Goal: Task Accomplishment & Management: Use online tool/utility

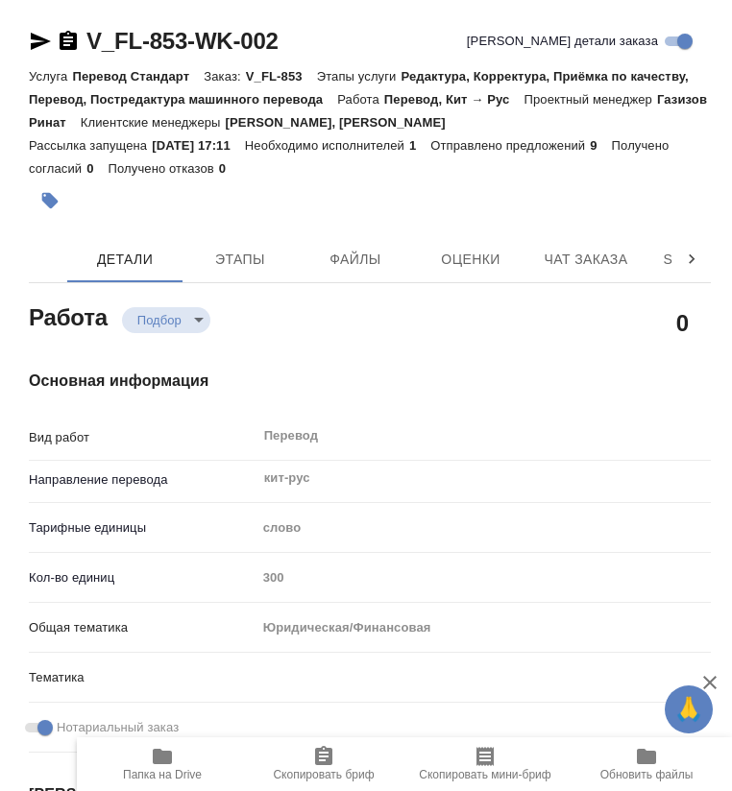
type textarea "x"
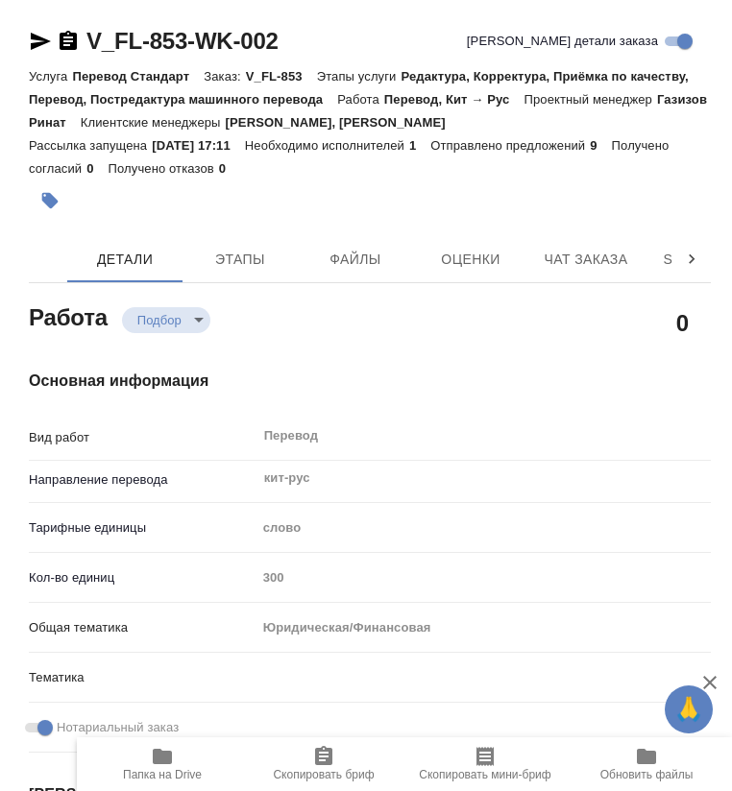
type textarea "x"
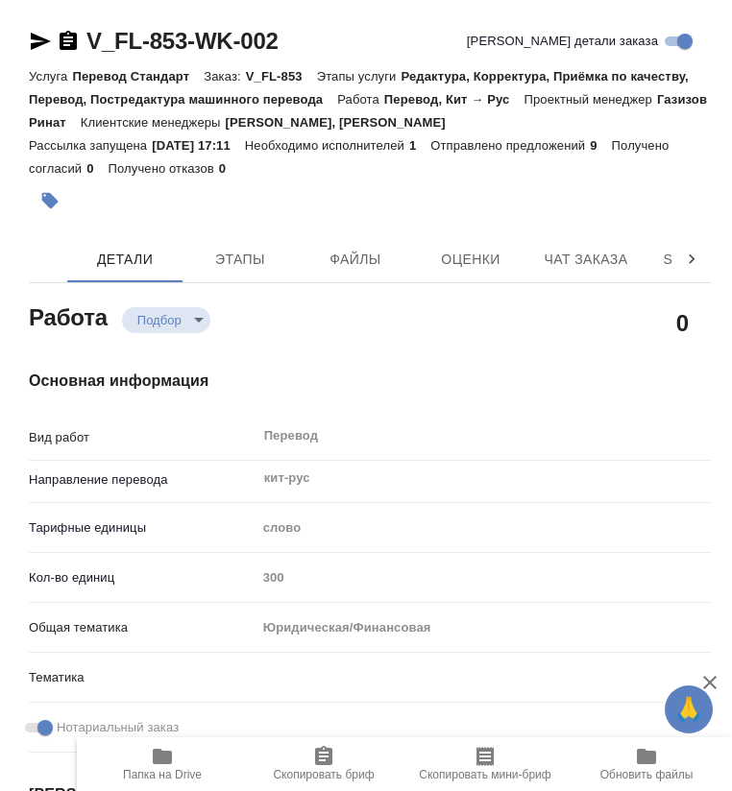
type textarea "x"
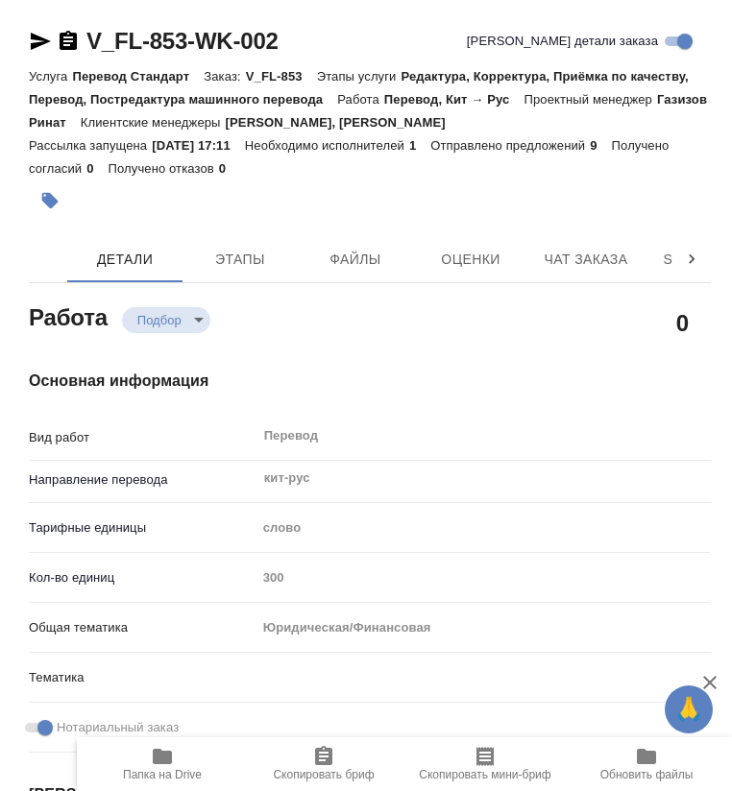
type textarea "x"
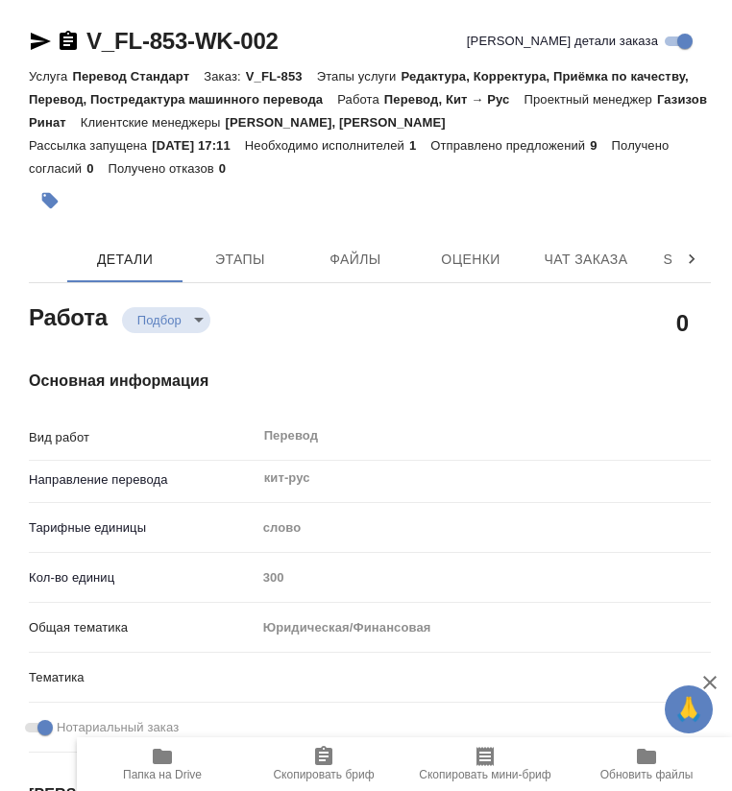
type textarea "x"
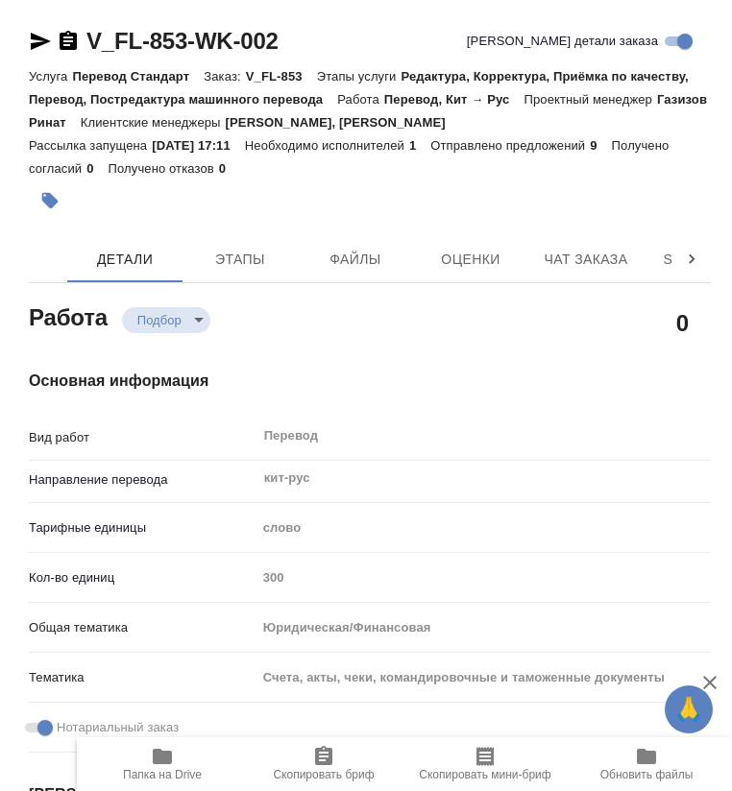
type textarea "x"
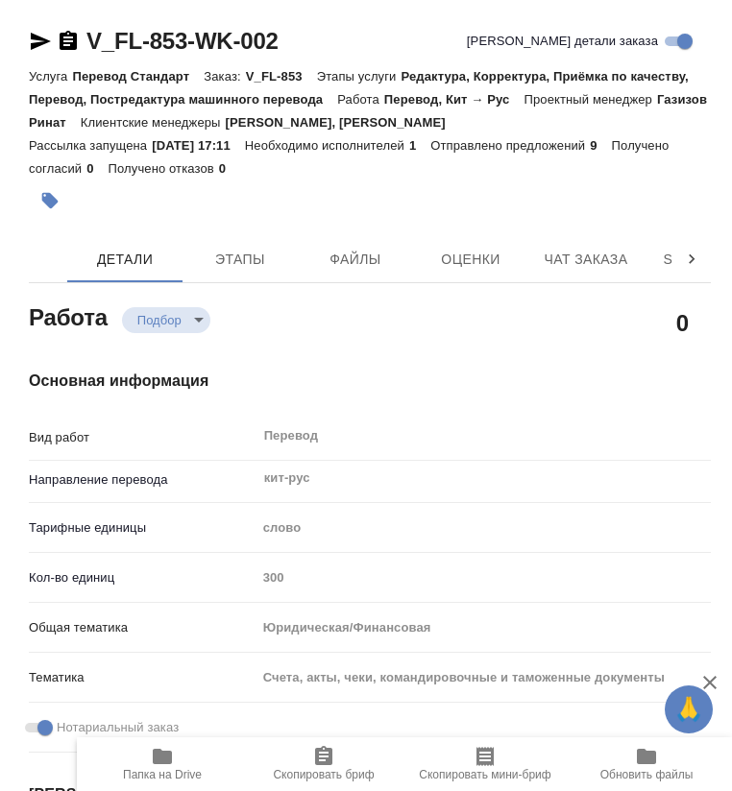
type textarea "x"
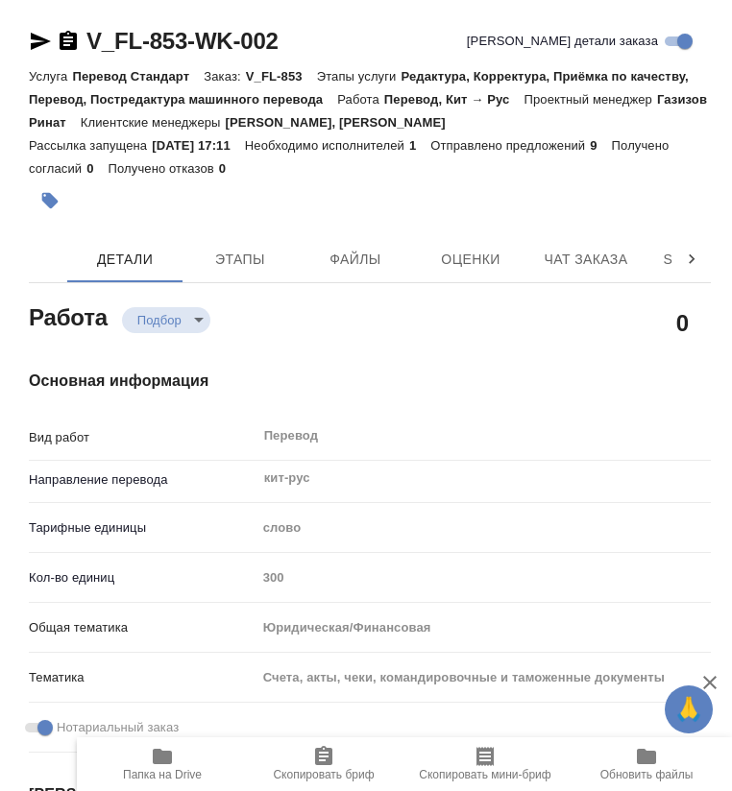
type textarea "x"
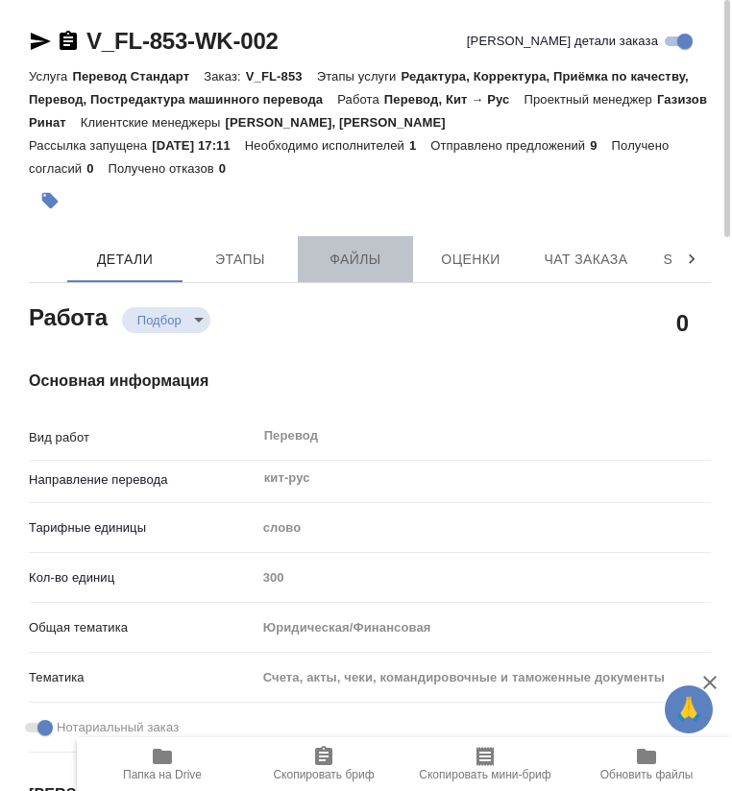
click at [374, 251] on span "Файлы" at bounding box center [355, 260] width 92 height 24
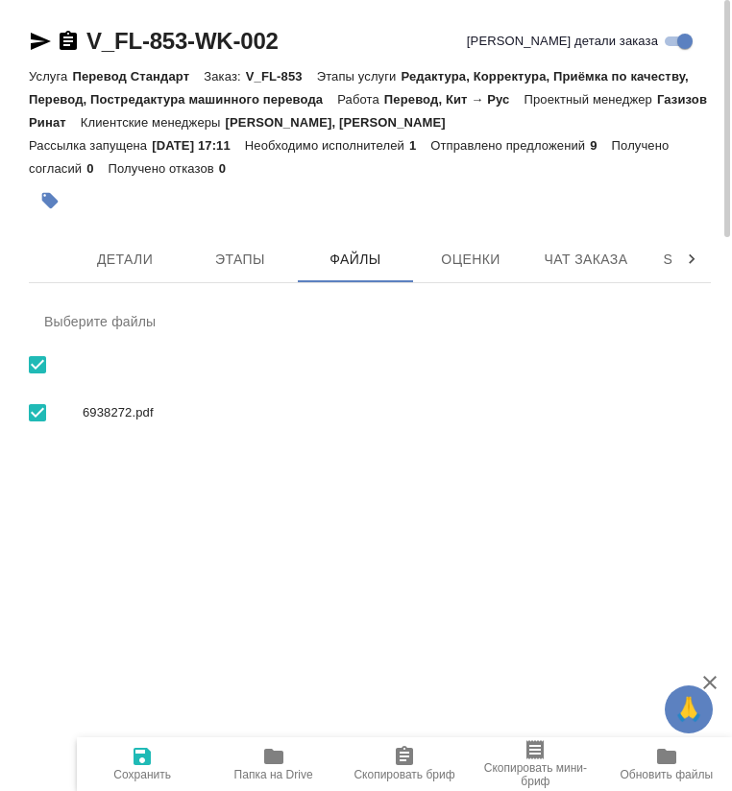
click at [461, 414] on span "6938272.pdf" at bounding box center [389, 412] width 613 height 19
checkbox input "false"
click at [401, 408] on span "6938272.pdf" at bounding box center [389, 412] width 613 height 19
checkbox input "true"
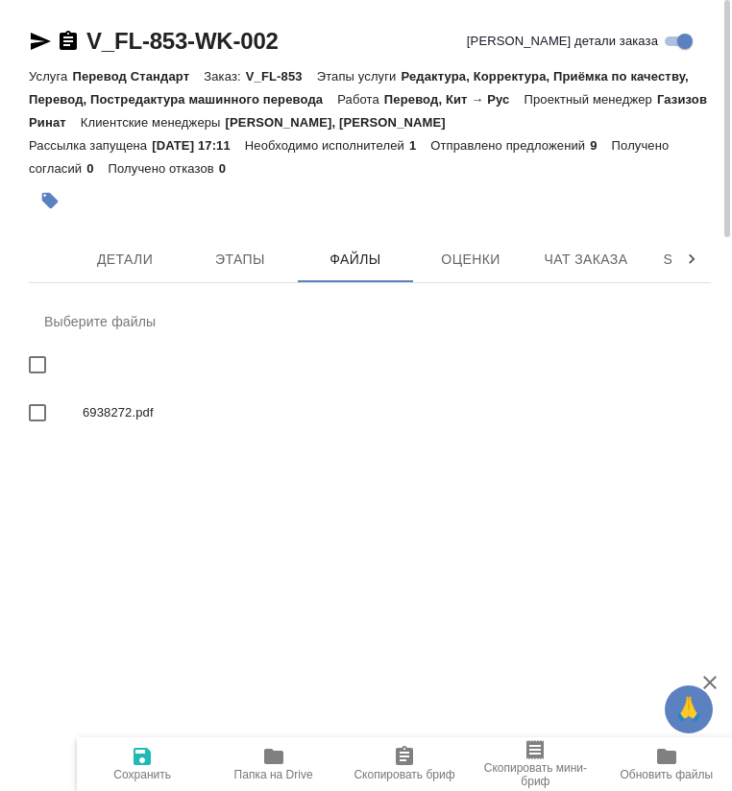
checkbox input "true"
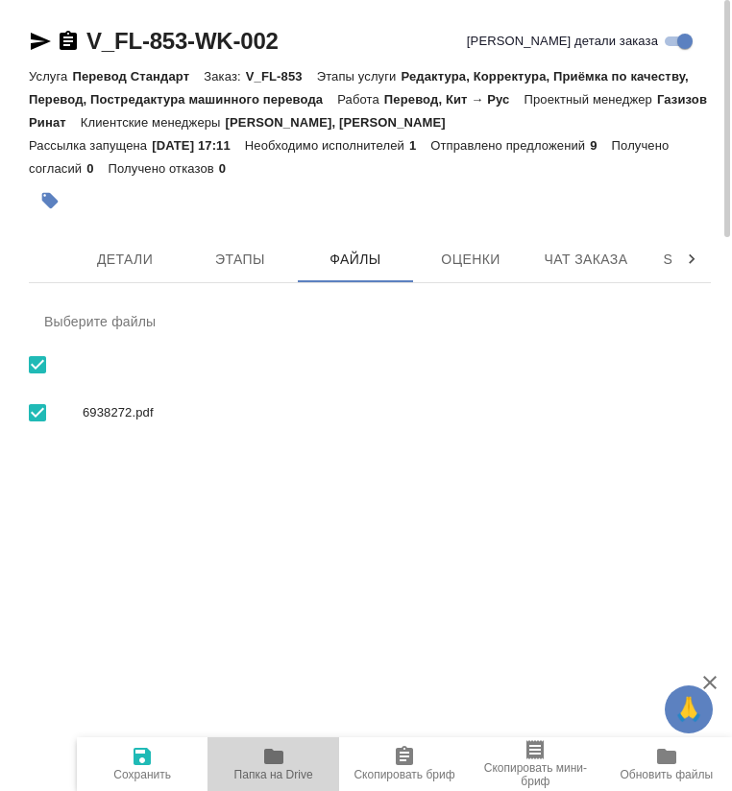
click at [268, 756] on icon "button" at bounding box center [273, 756] width 19 height 15
click at [117, 283] on div "V_FL-853-WK-002 Кратко детали заказа Услуга Перевод Стандарт Заказ: V_FL-853 Эт…" at bounding box center [369, 248] width 703 height 497
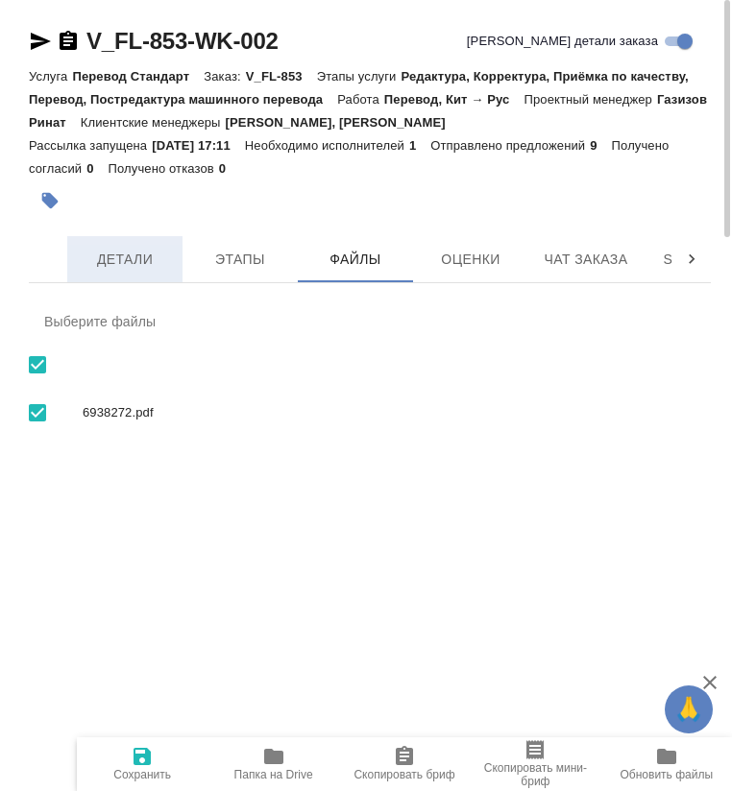
click at [118, 264] on span "Детали" at bounding box center [125, 260] width 92 height 24
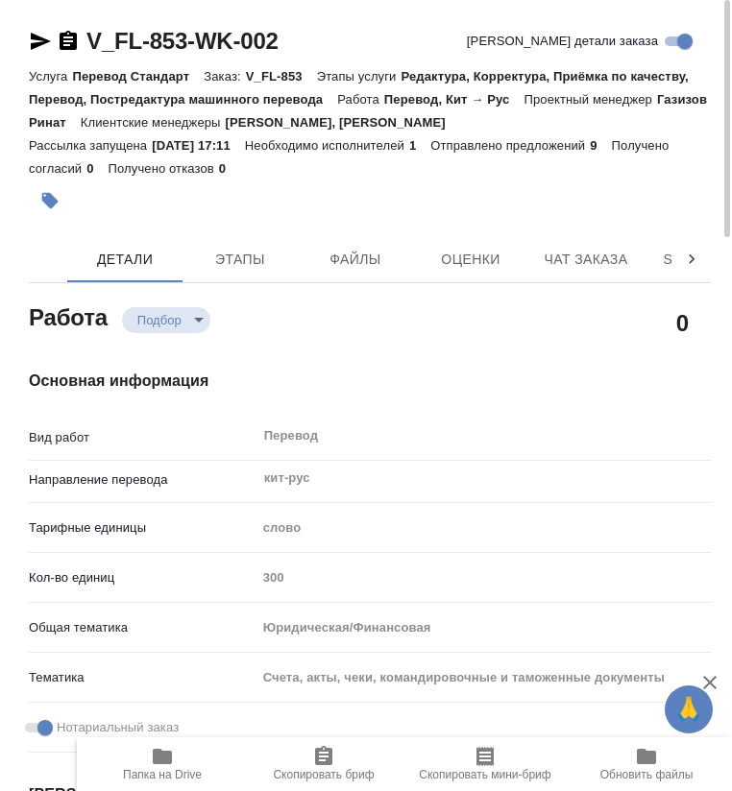
type textarea "x"
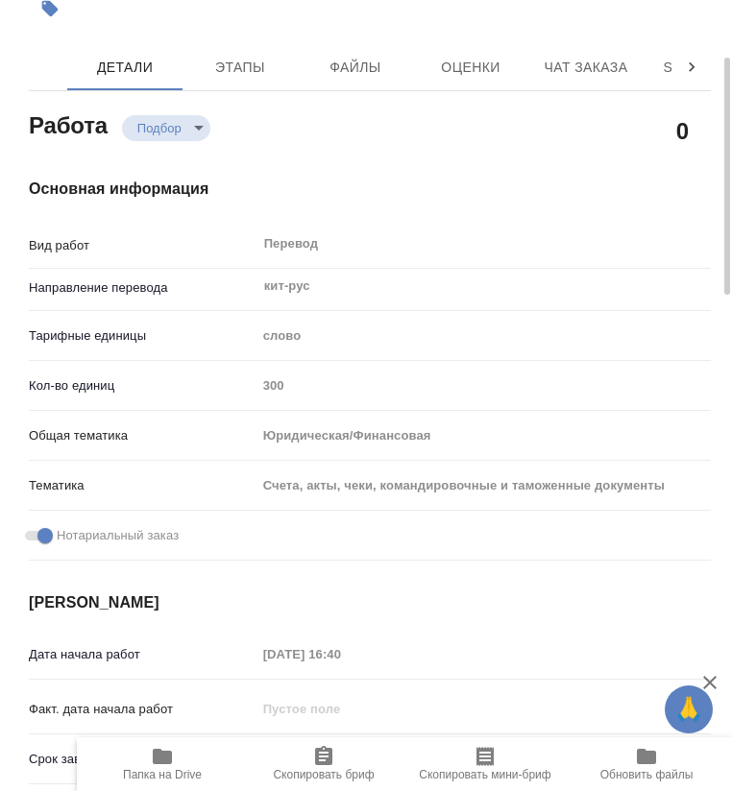
type textarea "x"
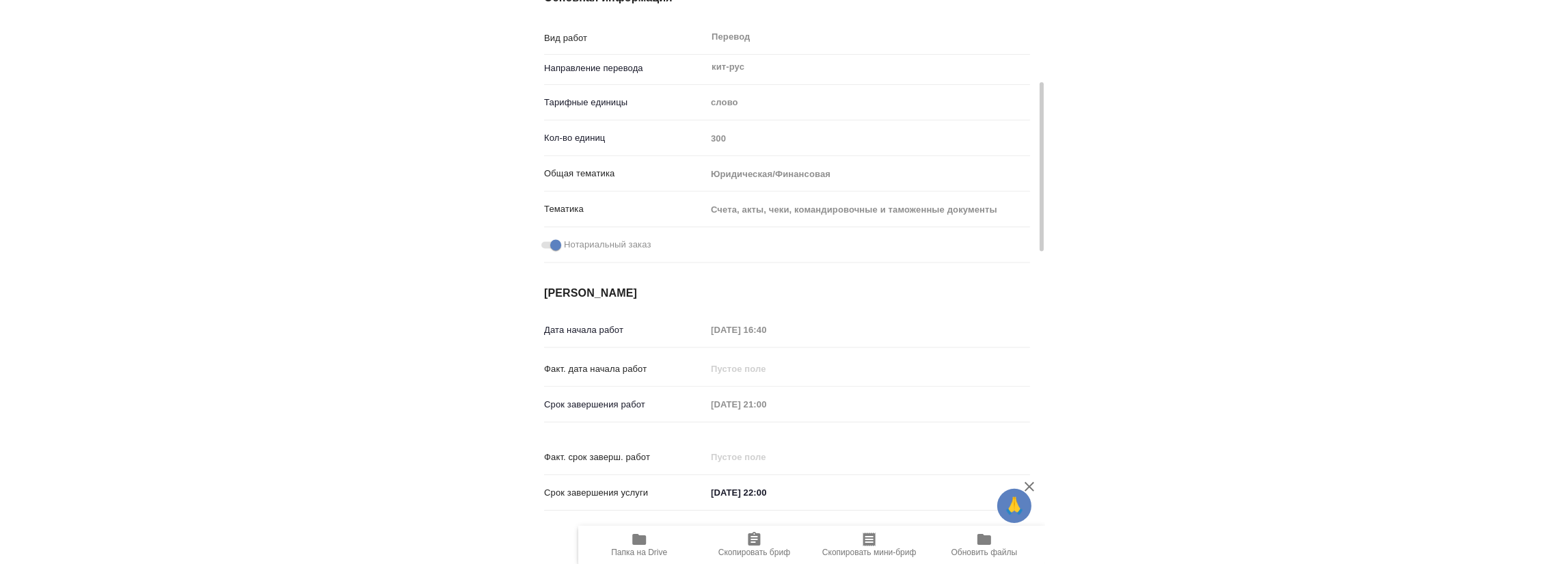
scroll to position [342, 0]
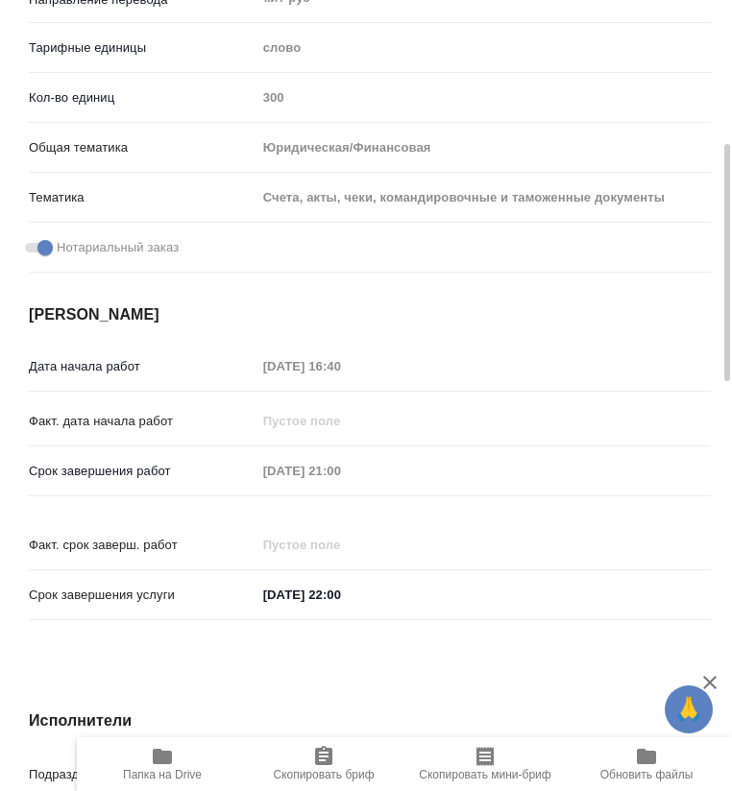
type textarea "x"
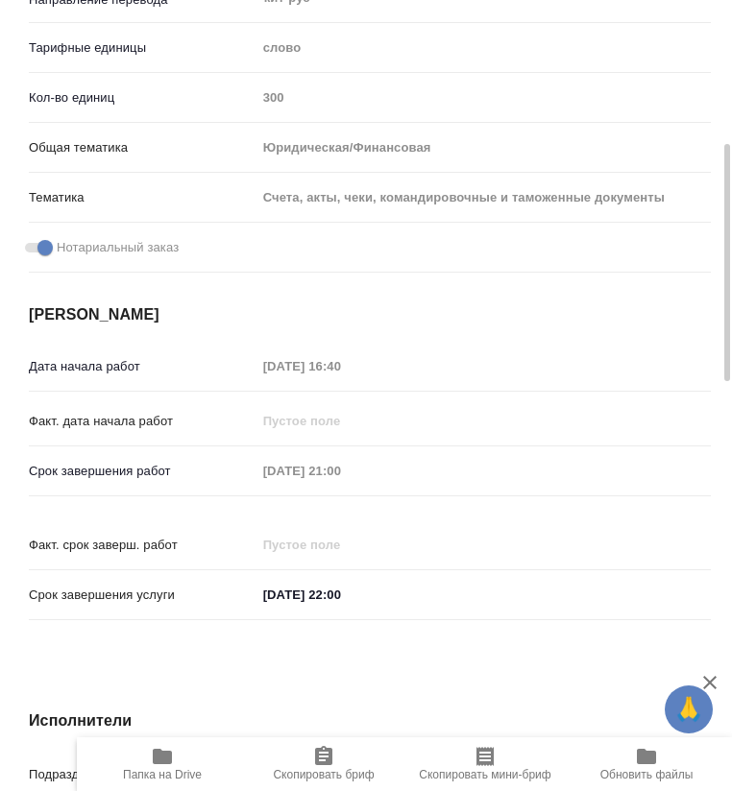
type textarea "x"
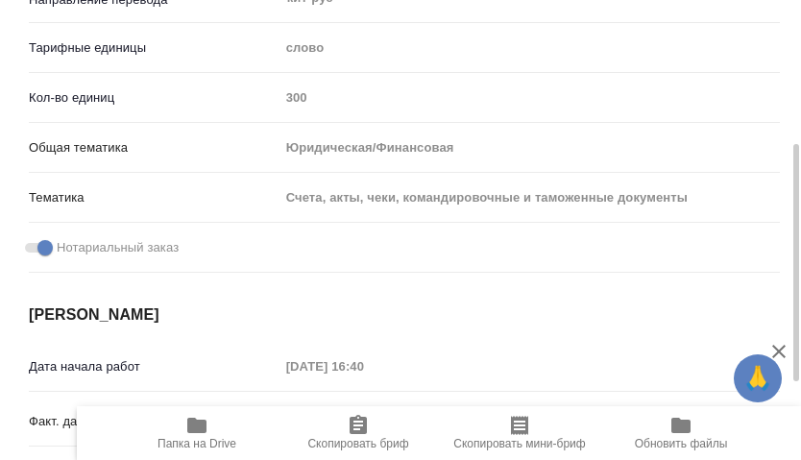
type textarea "x"
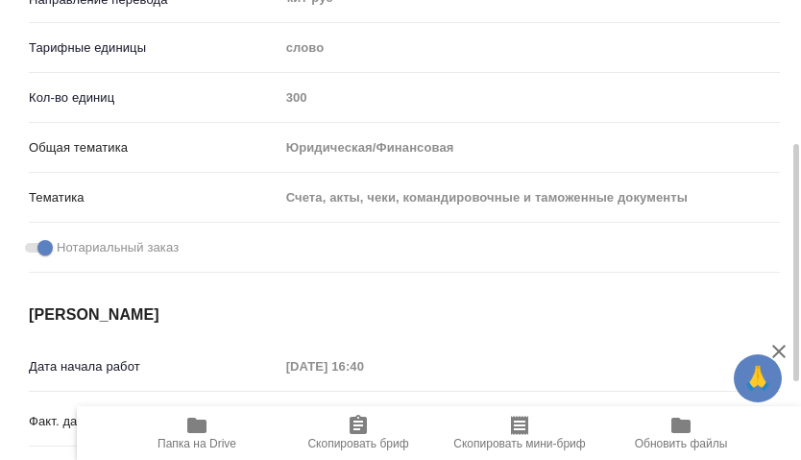
type textarea "x"
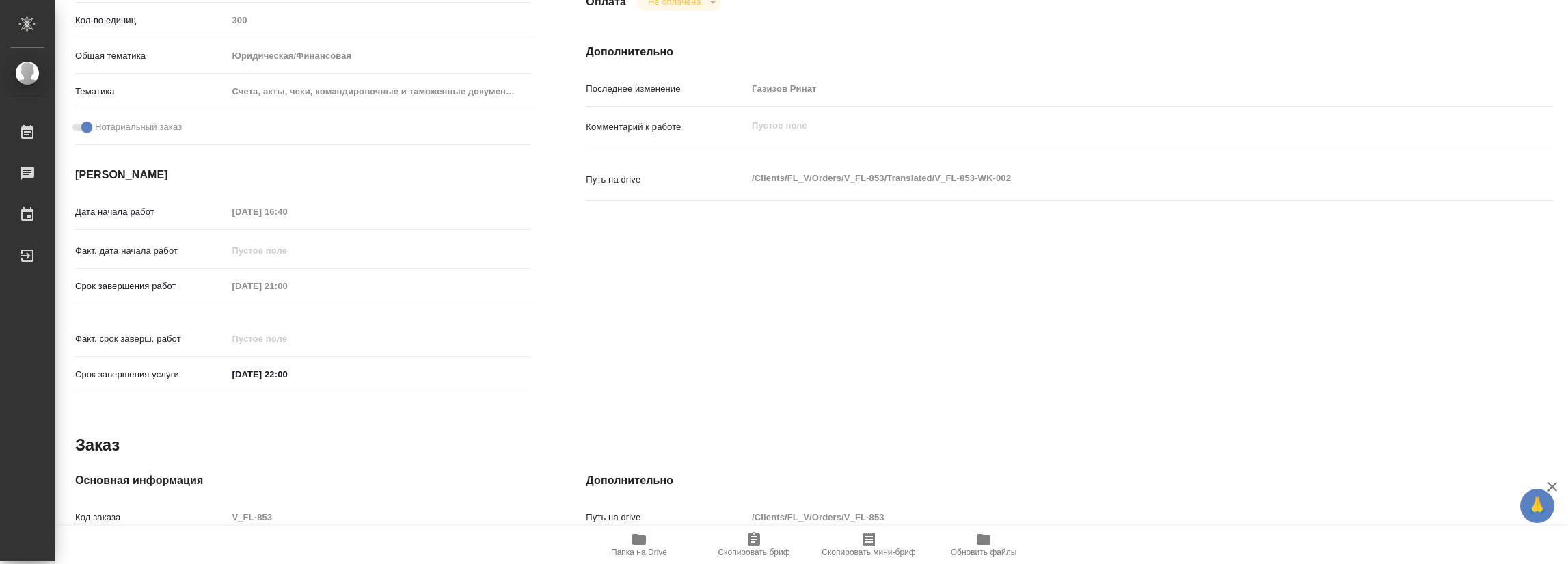
type textarea "x"
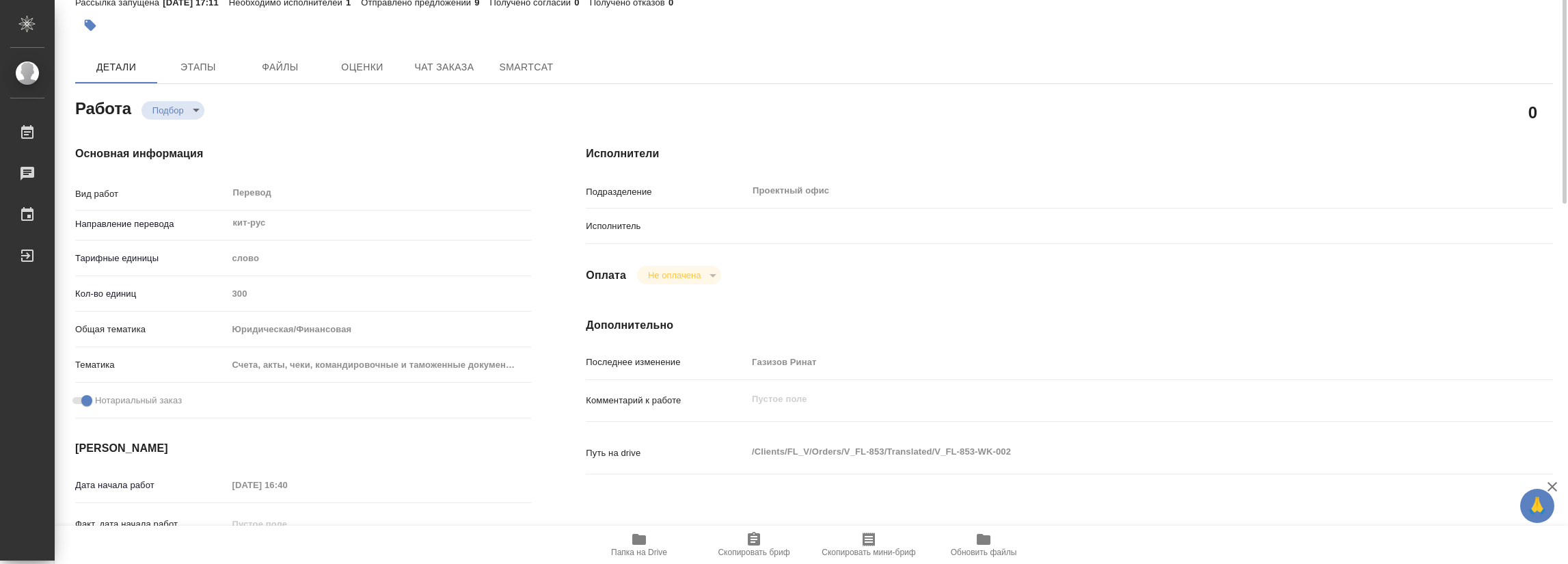
scroll to position [0, 0]
